Goal: Task Accomplishment & Management: Use online tool/utility

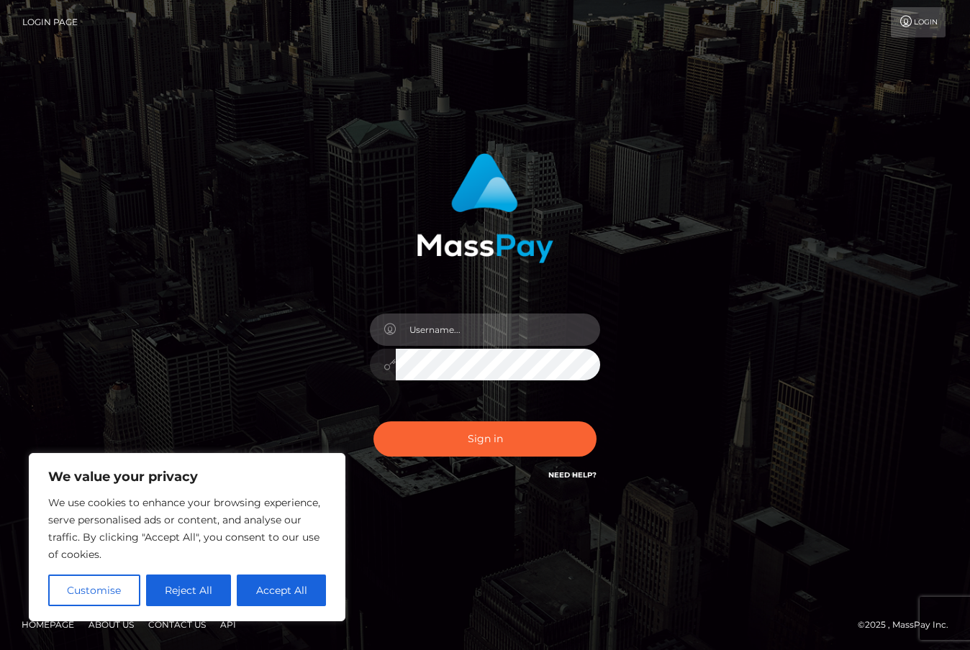
click at [438, 317] on input "text" at bounding box center [498, 330] width 204 height 32
type input "duquesne.rahm"
click at [373, 421] on button "Sign in" at bounding box center [484, 438] width 223 height 35
click at [437, 327] on input "text" at bounding box center [498, 330] width 204 height 32
type input "duquesne.rahm"
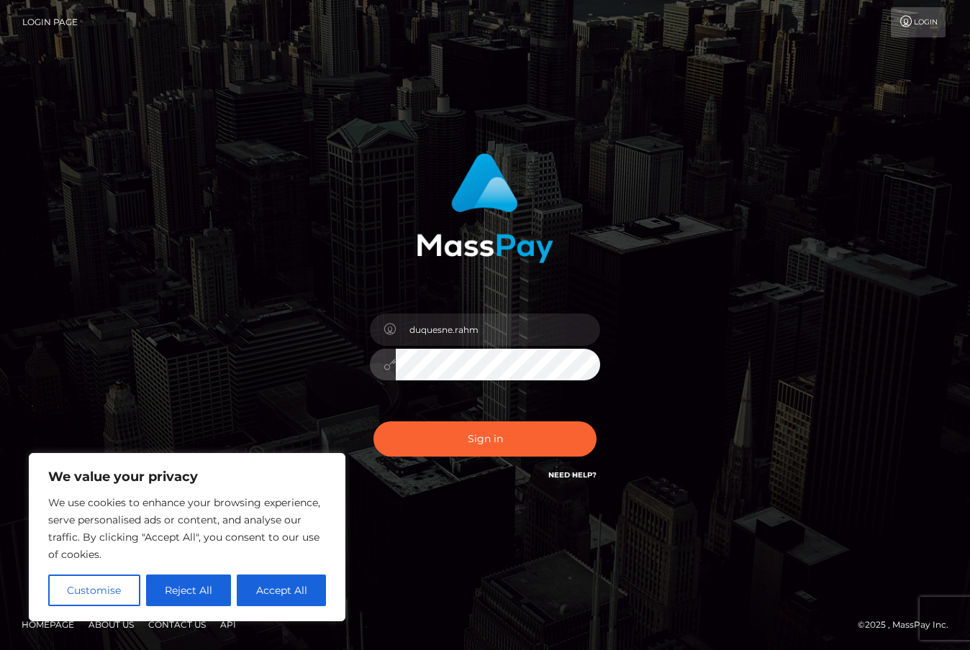
click at [373, 421] on button "Sign in" at bounding box center [484, 438] width 223 height 35
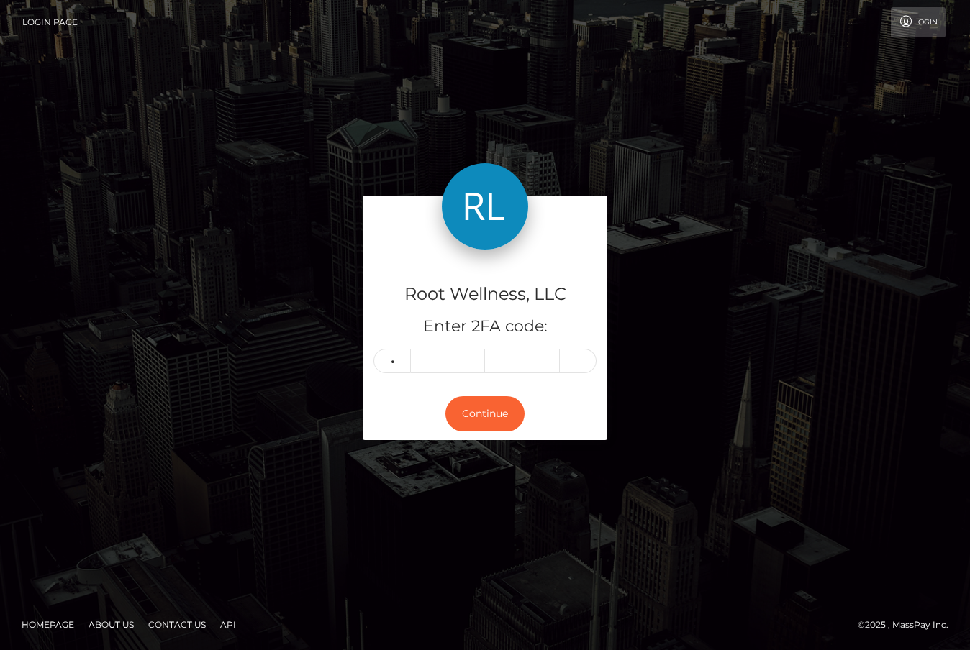
type input "6"
type input "9"
type input "8"
type input "2"
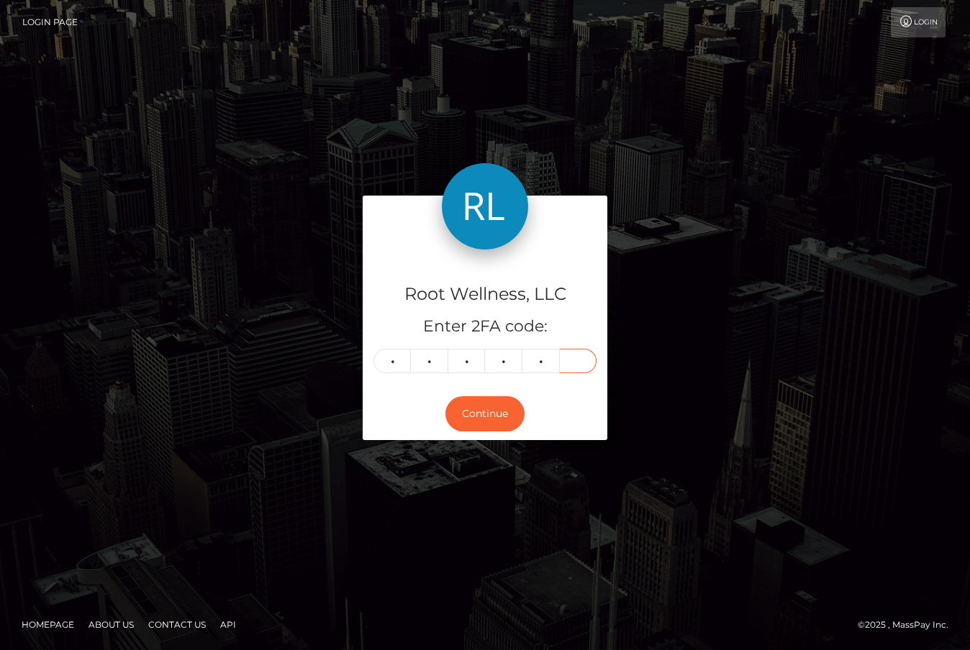
type input "4"
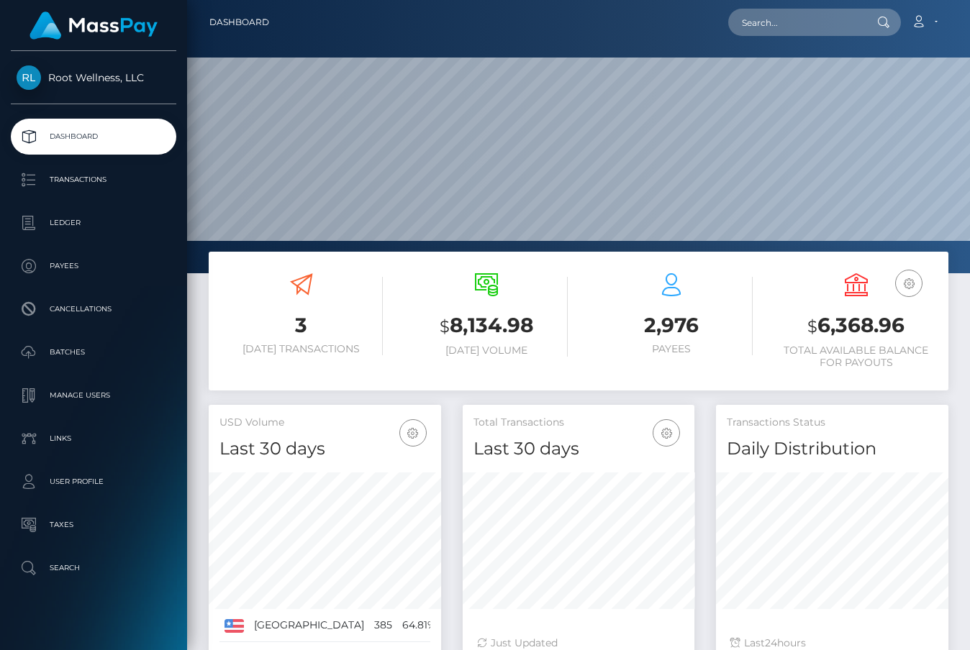
scroll to position [255, 232]
click at [67, 352] on p "Batches" at bounding box center [94, 353] width 154 height 22
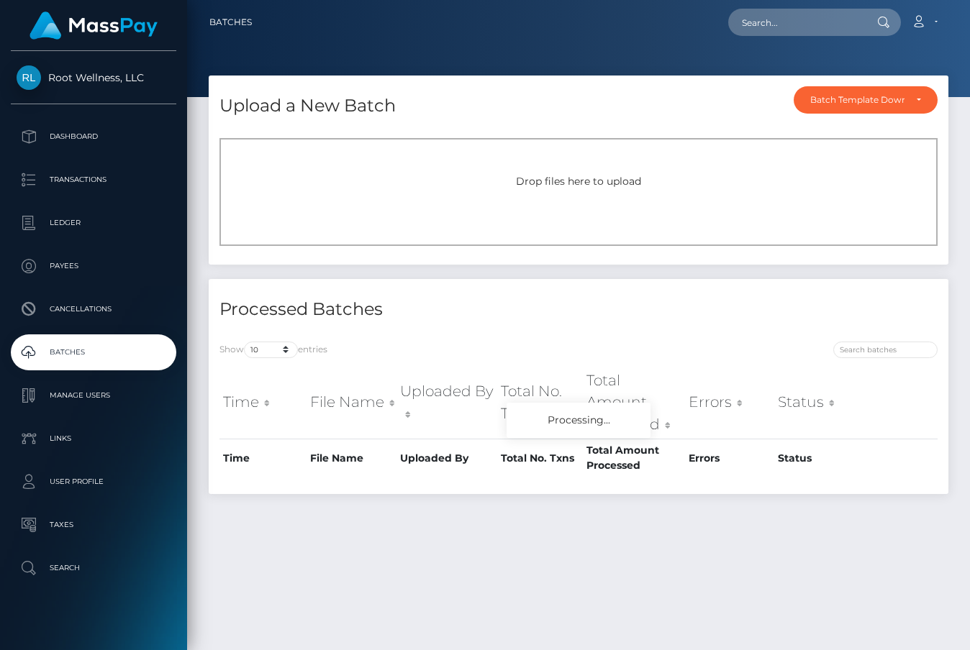
click at [401, 216] on div "Drop files here to upload" at bounding box center [578, 192] width 718 height 108
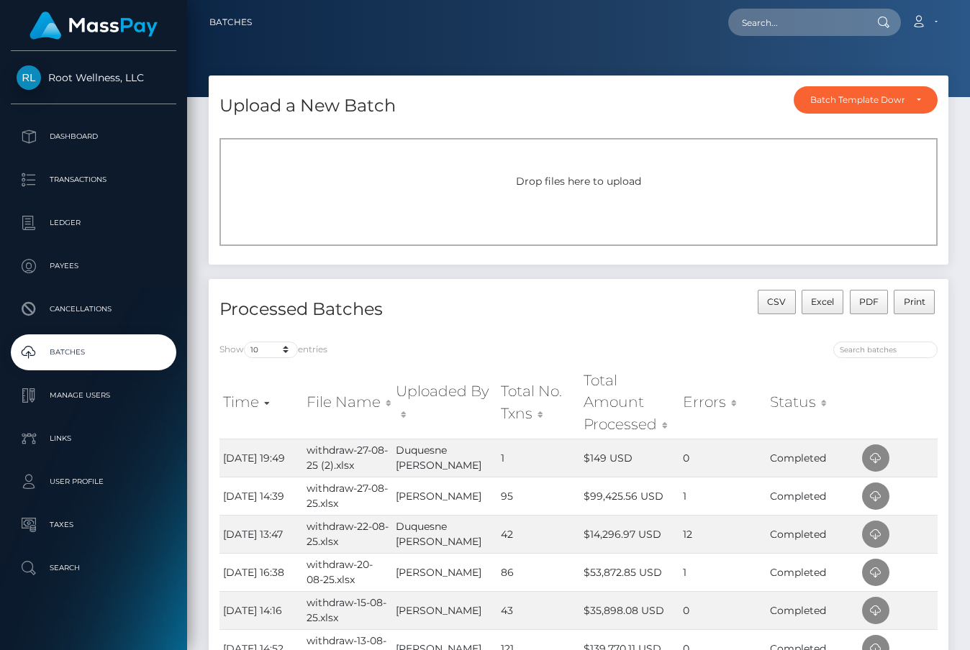
click at [560, 179] on span "Drop files here to upload" at bounding box center [578, 181] width 125 height 13
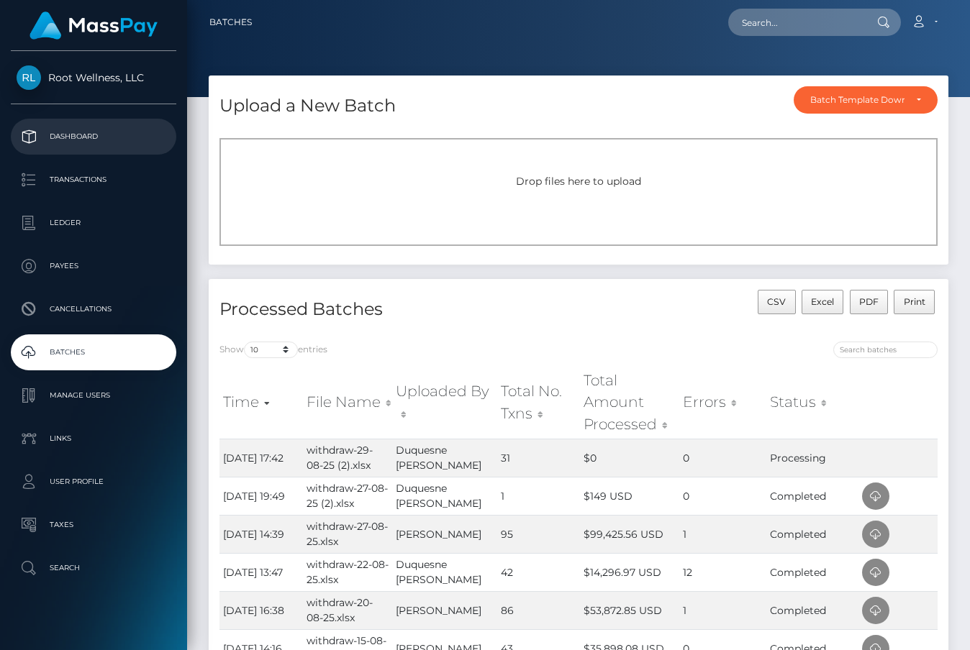
click at [92, 132] on p "Dashboard" at bounding box center [94, 137] width 154 height 22
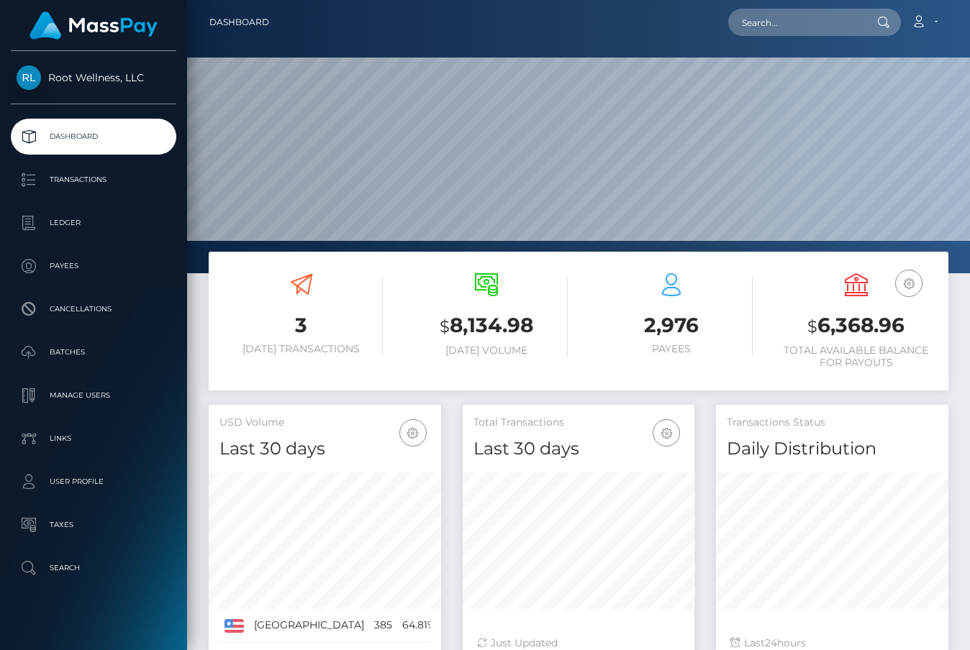
scroll to position [255, 232]
click at [117, 350] on p "Batches" at bounding box center [94, 353] width 154 height 22
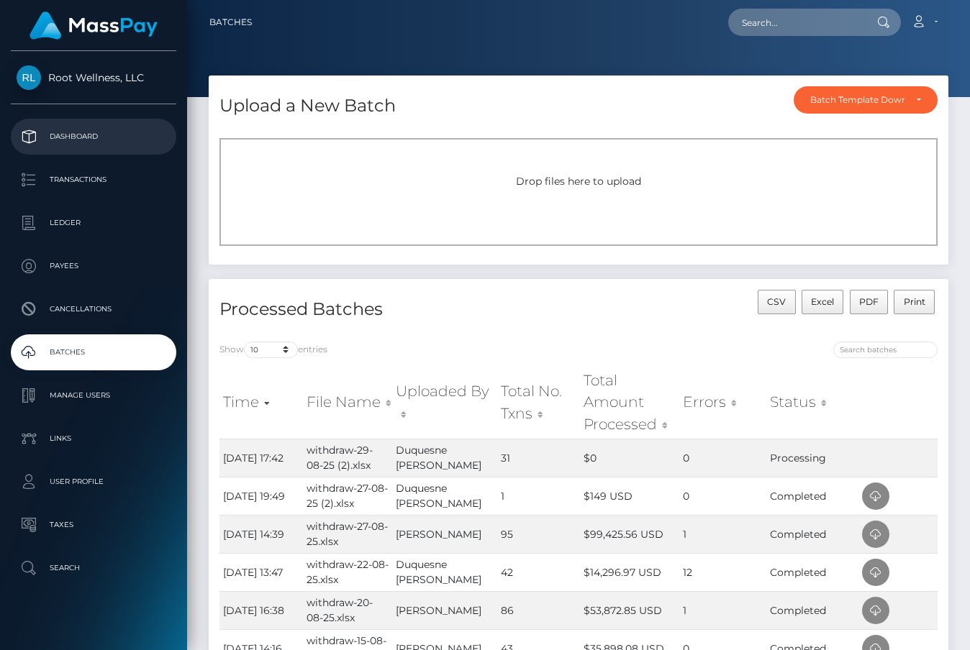
click at [88, 140] on p "Dashboard" at bounding box center [94, 137] width 154 height 22
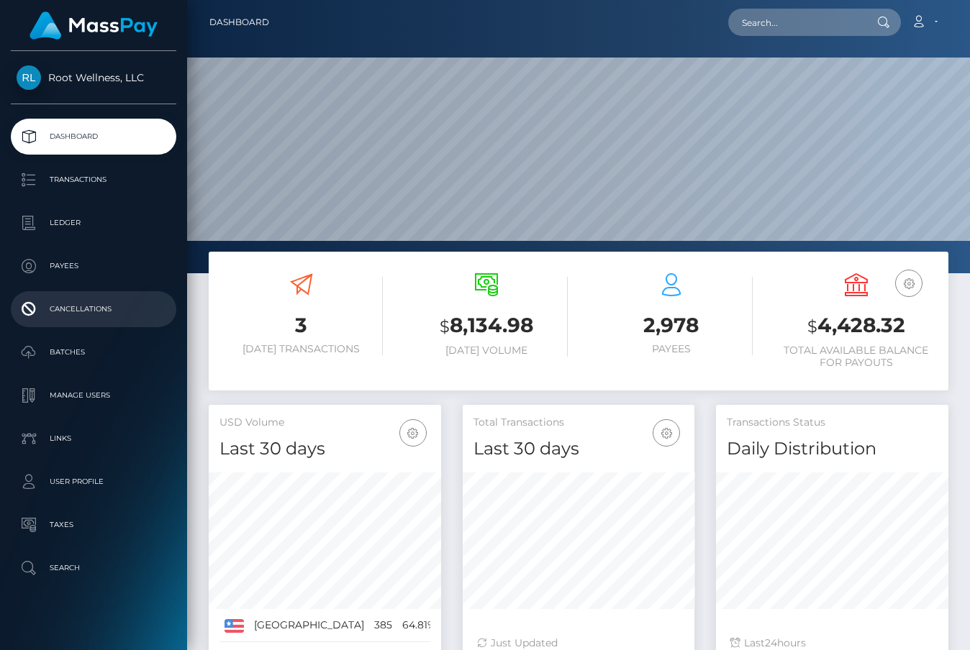
scroll to position [255, 232]
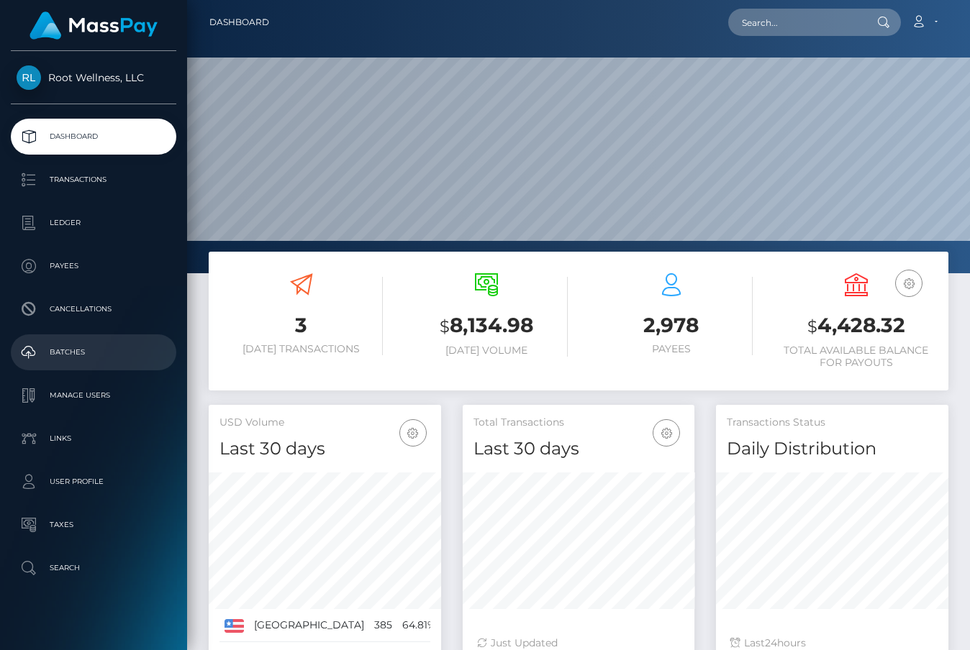
click at [65, 355] on p "Batches" at bounding box center [94, 353] width 154 height 22
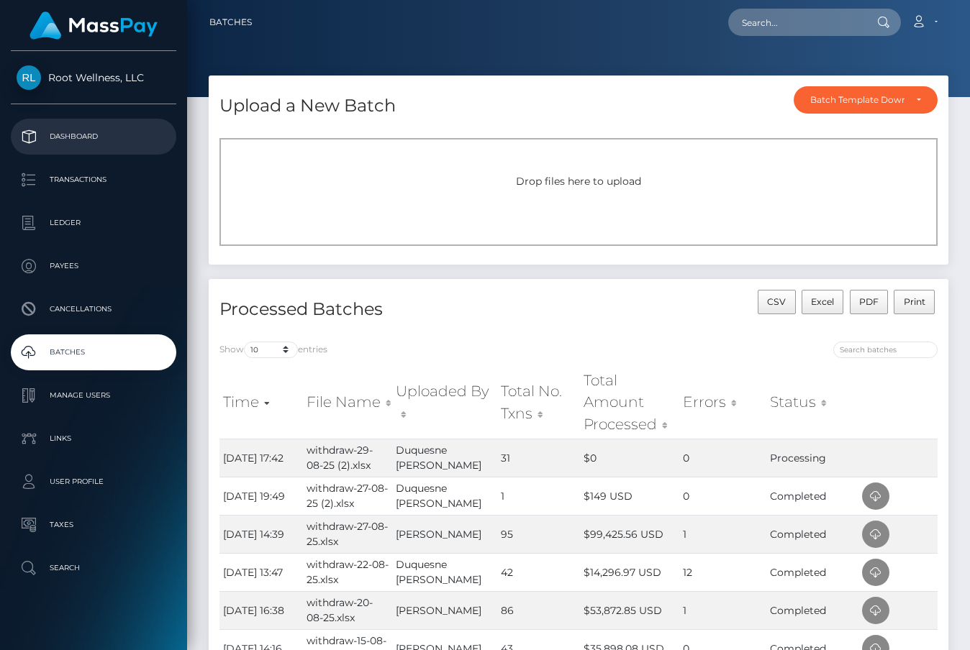
click at [69, 138] on p "Dashboard" at bounding box center [94, 137] width 154 height 22
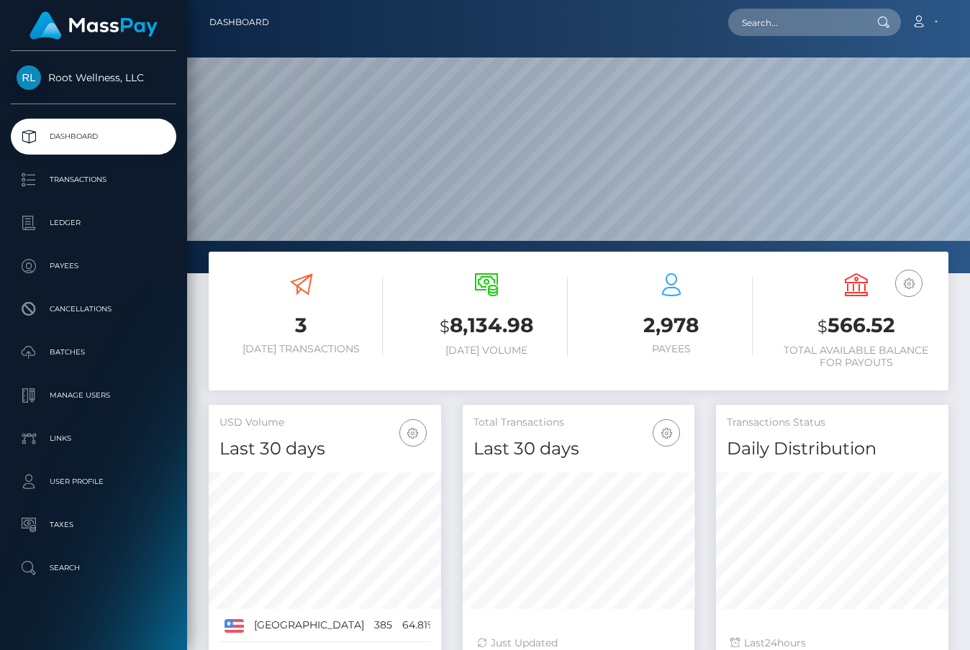
scroll to position [255, 232]
click at [118, 355] on p "Batches" at bounding box center [94, 353] width 154 height 22
